Goal: Task Accomplishment & Management: Use online tool/utility

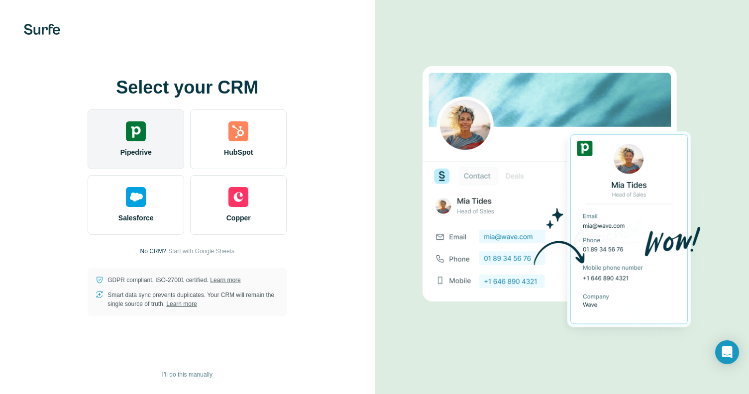
click at [109, 135] on div "Pipedrive" at bounding box center [136, 140] width 97 height 60
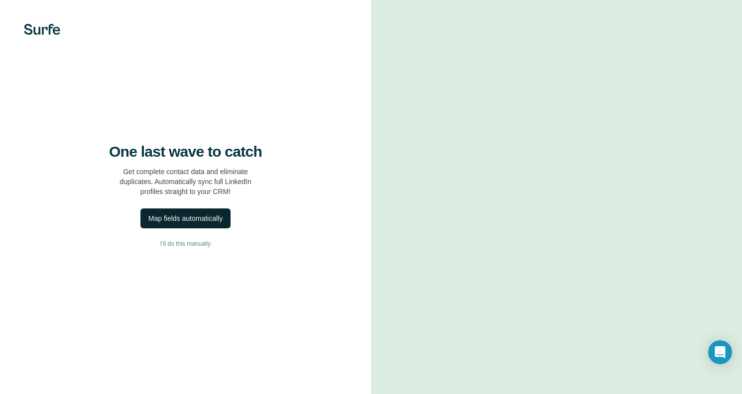
click at [223, 219] on div "Map fields automatically" at bounding box center [185, 219] width 74 height 10
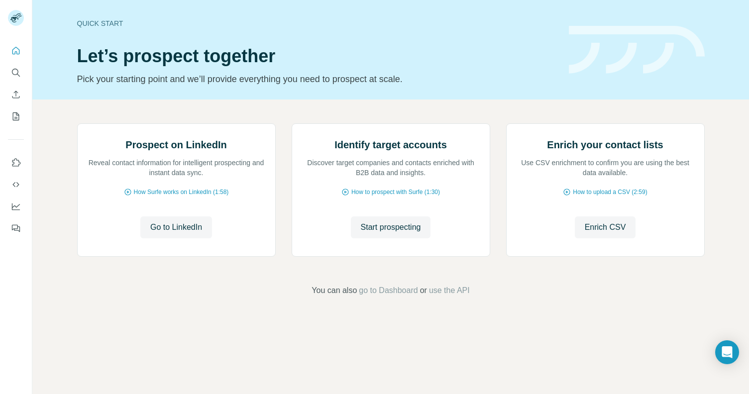
scroll to position [36, 0]
click at [192, 234] on span "Go to LinkedIn" at bounding box center [176, 228] width 52 height 12
